Goal: Information Seeking & Learning: Get advice/opinions

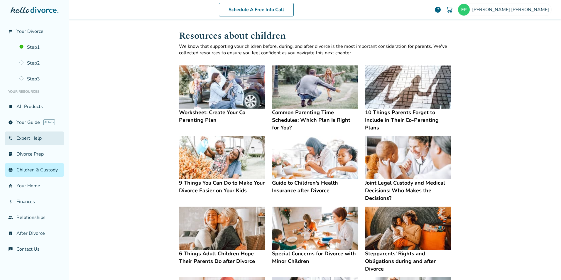
click at [24, 138] on link "phone_in_talk Expert Help" at bounding box center [35, 137] width 60 height 13
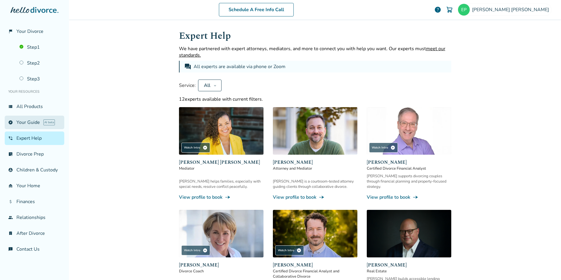
click at [18, 124] on link "explore Your Guide AI beta" at bounding box center [35, 122] width 60 height 13
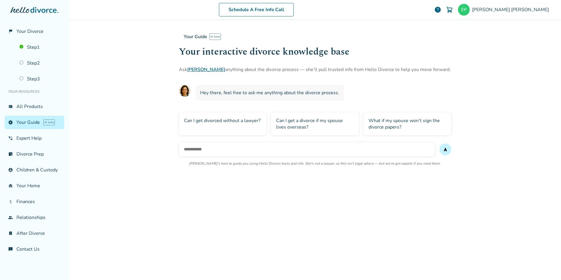
click at [231, 130] on div "Can I get divorced without a lawyer?" at bounding box center [223, 123] width 88 height 23
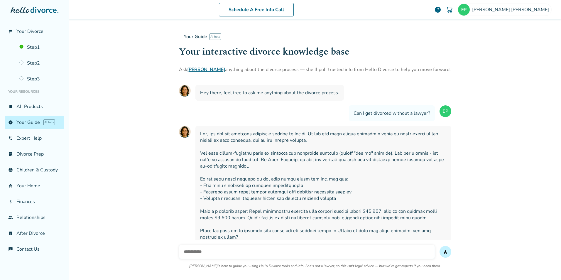
click at [211, 38] on span "AI beta" at bounding box center [214, 36] width 11 height 6
click at [199, 38] on span "Your Guide" at bounding box center [195, 36] width 23 height 6
click at [34, 126] on link "explore Your Guide AI beta" at bounding box center [35, 122] width 60 height 13
click at [31, 109] on link "view_list All Products" at bounding box center [35, 106] width 60 height 13
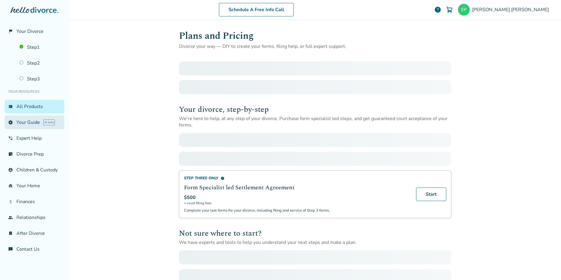
click at [31, 120] on link "explore Your Guide AI beta" at bounding box center [35, 122] width 60 height 13
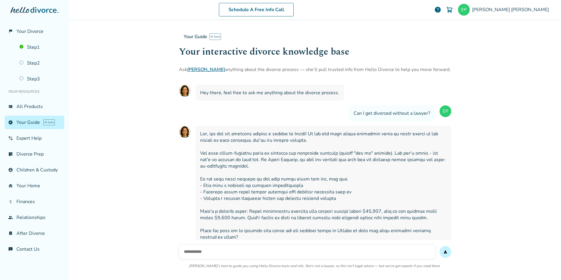
click at [266, 252] on input "text" at bounding box center [307, 252] width 256 height 14
type input "*"
type input "**********"
click at [439, 246] on button "send" at bounding box center [445, 252] width 12 height 12
click at [33, 11] on icon at bounding box center [35, 10] width 48 height 6
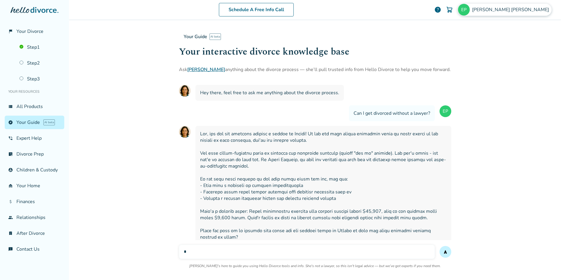
click at [469, 13] on img at bounding box center [464, 10] width 12 height 12
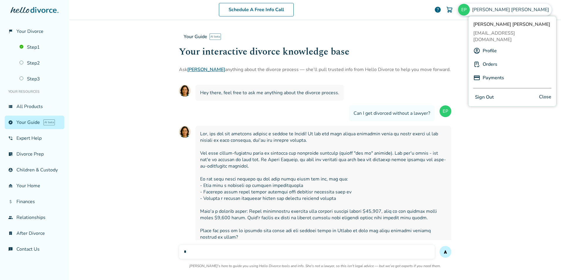
click at [494, 46] on link "Profile" at bounding box center [489, 50] width 14 height 11
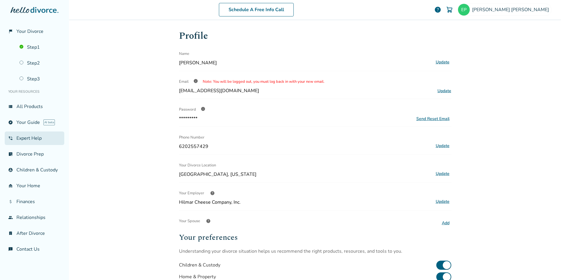
click at [25, 135] on link "phone_in_talk Expert Help" at bounding box center [35, 137] width 60 height 13
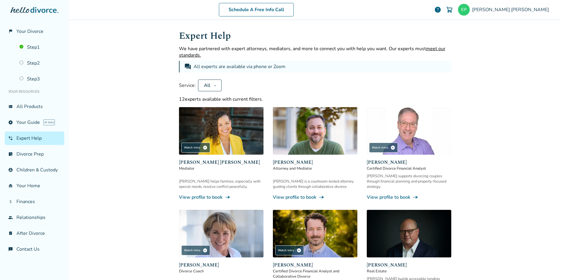
click at [39, 138] on link "phone_in_talk Expert Help" at bounding box center [35, 137] width 60 height 13
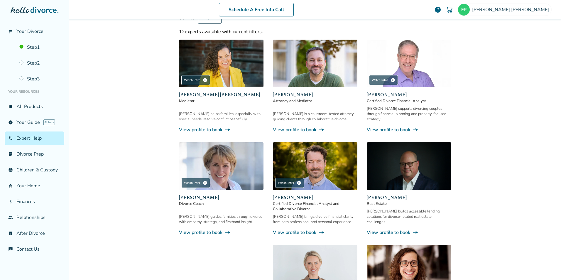
scroll to position [59, 0]
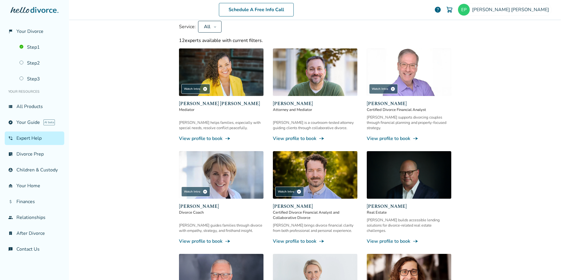
drag, startPoint x: 389, startPoint y: 120, endPoint x: 390, endPoint y: 128, distance: 8.0
click at [389, 125] on div "[PERSON_NAME] supports divorcing couples through financial planning and propert…" at bounding box center [409, 123] width 84 height 16
click at [389, 135] on link "View profile to book line_end_arrow_notch" at bounding box center [409, 138] width 84 height 6
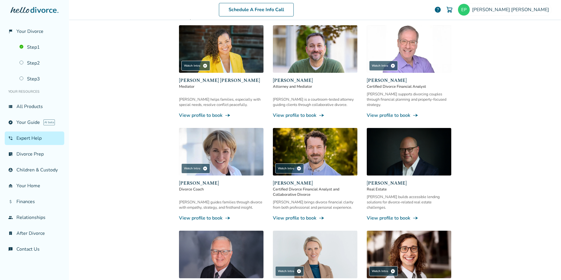
scroll to position [88, 0]
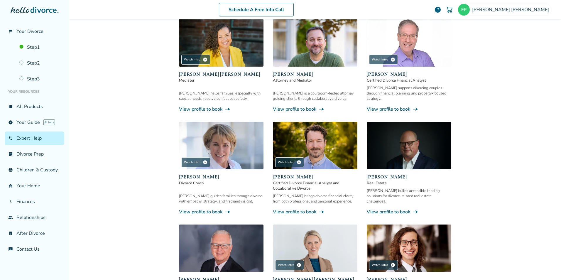
click at [294, 208] on link "View profile to book line_end_arrow_notch" at bounding box center [315, 211] width 84 height 6
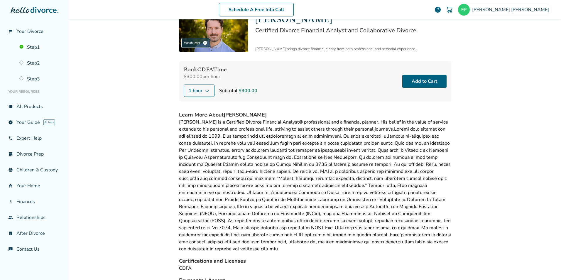
click at [198, 92] on span "1 hour" at bounding box center [196, 90] width 14 height 7
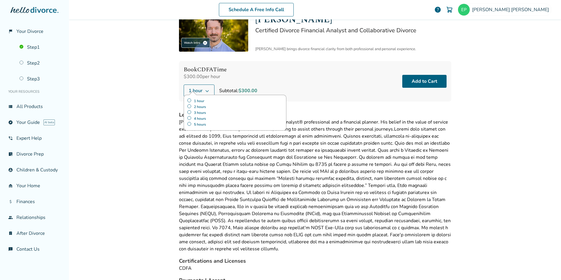
click at [188, 123] on label "5 hours" at bounding box center [235, 124] width 96 height 6
click at [166, 104] on div "Schedule A Free Info Call [PERSON_NAME] help Schedule A Free Call [PERSON_NAME]…" at bounding box center [315, 140] width 492 height 280
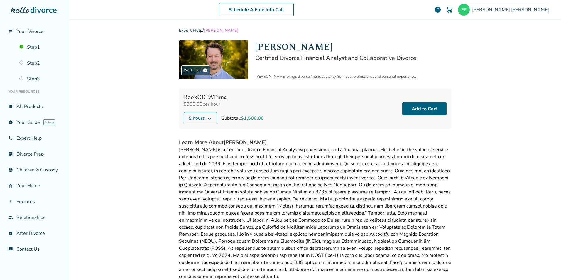
scroll to position [0, 0]
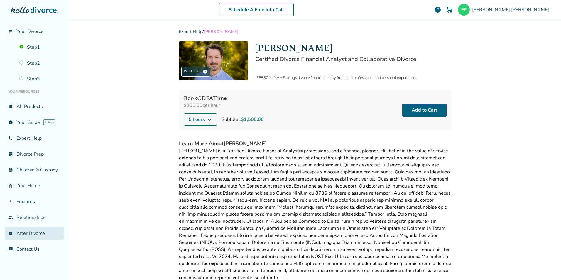
click at [33, 227] on link "bookmark_check After Divorce" at bounding box center [35, 232] width 60 height 13
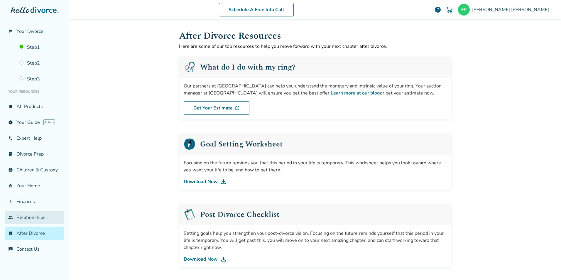
click at [35, 222] on link "group Relationships" at bounding box center [35, 217] width 60 height 13
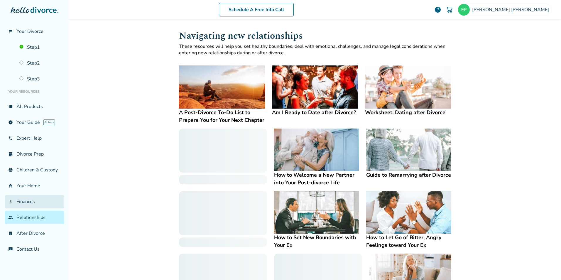
click at [33, 204] on link "attach_money Finances" at bounding box center [35, 201] width 60 height 13
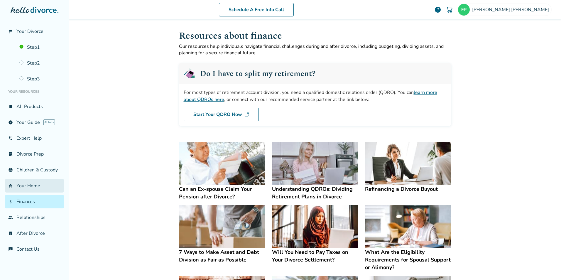
click at [33, 186] on link "garage_home Your Home" at bounding box center [35, 185] width 60 height 13
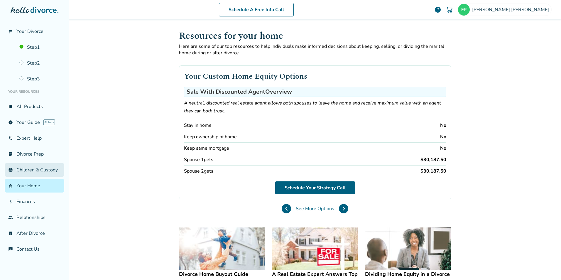
click at [35, 172] on link "account_child Children & Custody" at bounding box center [35, 169] width 60 height 13
